Goal: Transaction & Acquisition: Purchase product/service

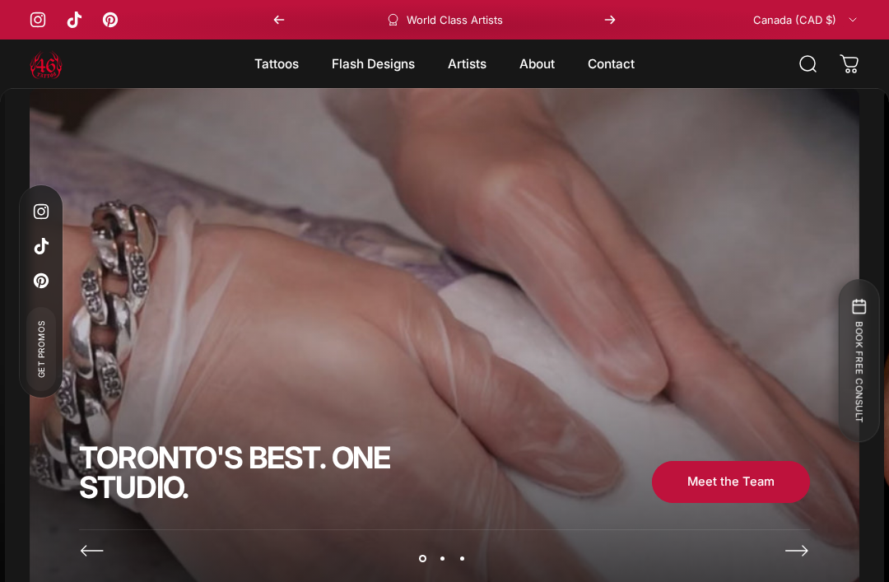
scroll to position [230, 0]
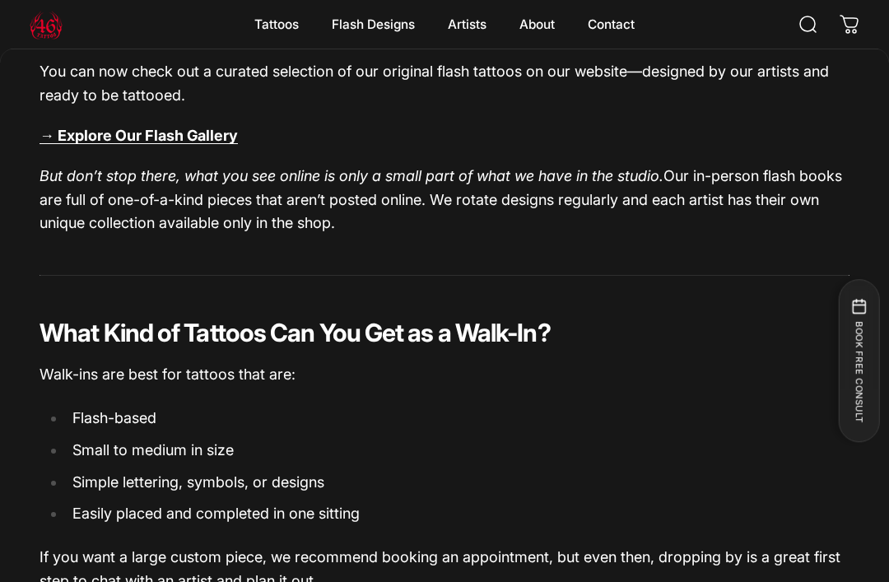
scroll to position [1311, 0]
click at [221, 133] on link "→ Explore Our Flash Gallery" at bounding box center [139, 136] width 198 height 17
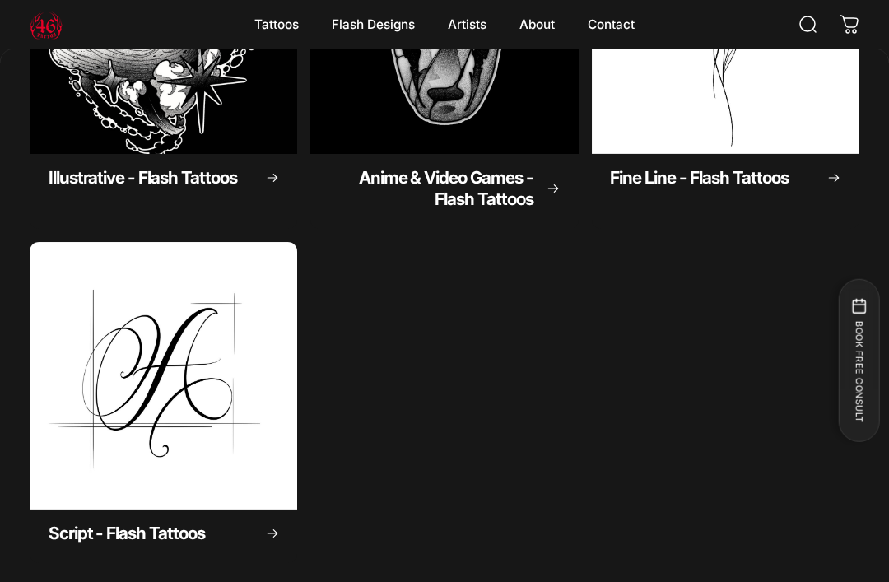
scroll to position [707, 0]
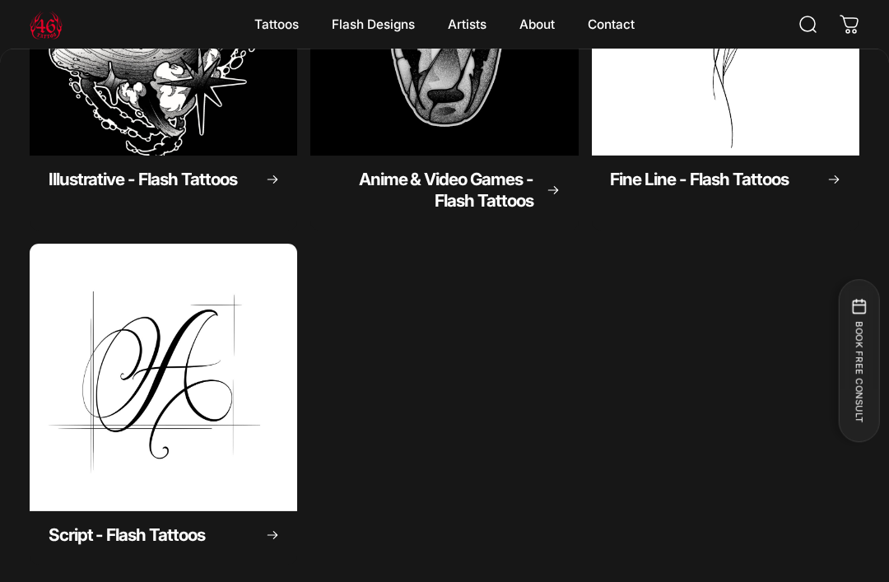
click at [718, 174] on span "Fine Line - Flash Tattoos" at bounding box center [699, 179] width 178 height 21
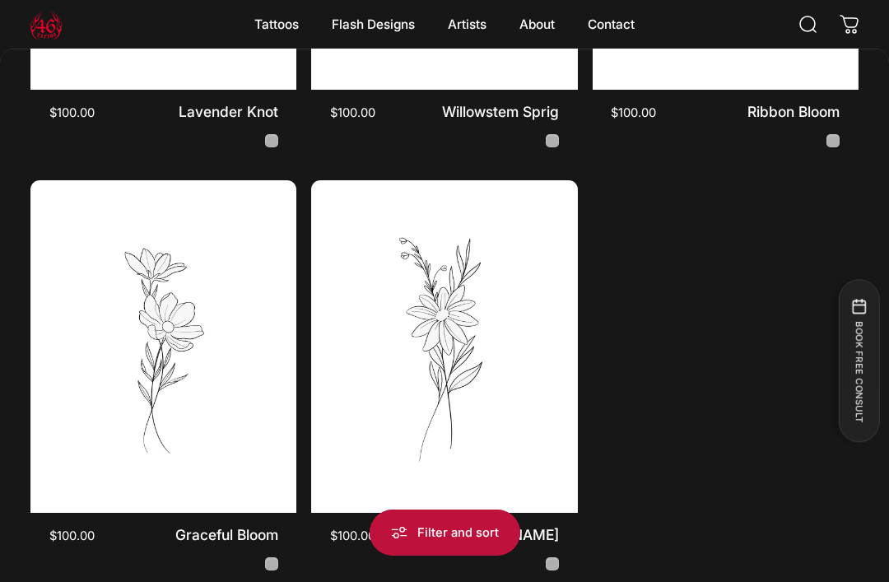
scroll to position [1008, 0]
click at [553, 328] on img "Soft Daisy Bouquet" at bounding box center [444, 347] width 266 height 332
